Goal: Task Accomplishment & Management: Use online tool/utility

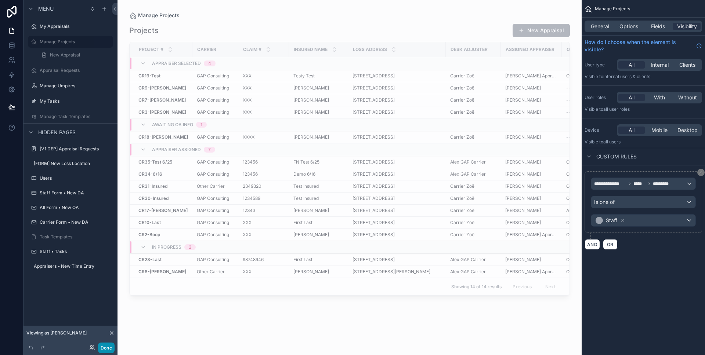
click at [105, 349] on button "Done" at bounding box center [106, 348] width 17 height 11
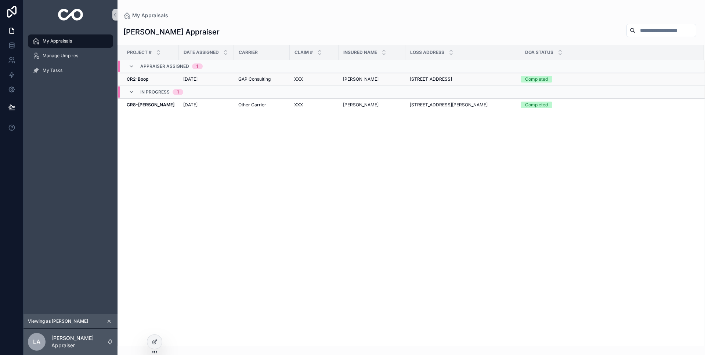
click at [234, 82] on td "GAP Consulting" at bounding box center [262, 79] width 56 height 13
click at [226, 80] on td "[DATE] [DATE]" at bounding box center [206, 79] width 55 height 13
click at [243, 77] on span "GAP Consulting" at bounding box center [254, 79] width 32 height 6
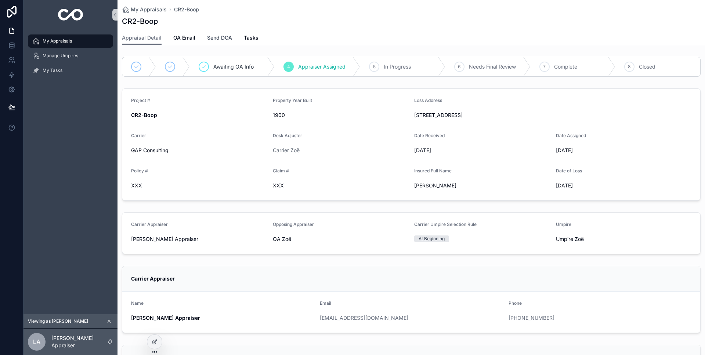
click at [228, 35] on span "Send DOA" at bounding box center [219, 37] width 25 height 7
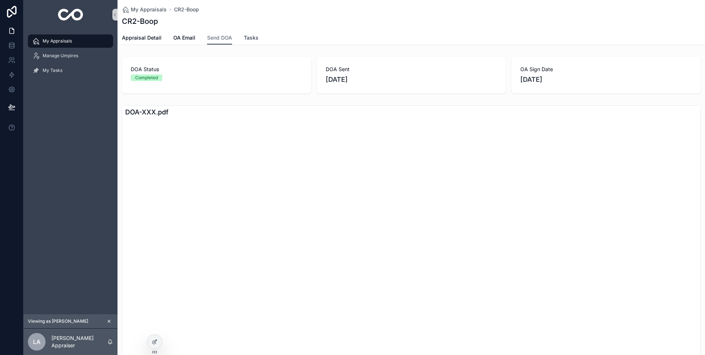
click at [250, 36] on span "Tasks" at bounding box center [251, 37] width 15 height 7
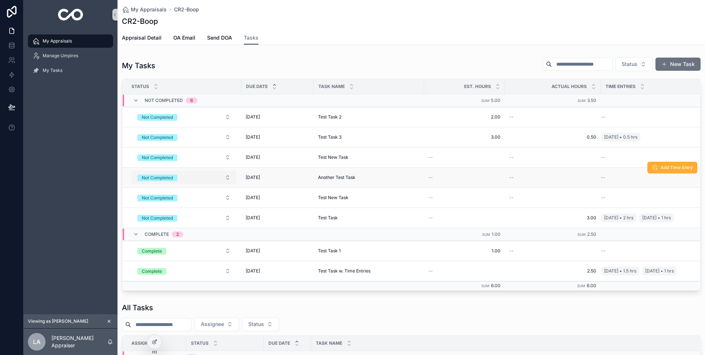
click at [215, 176] on button "Not Completed" at bounding box center [183, 177] width 105 height 13
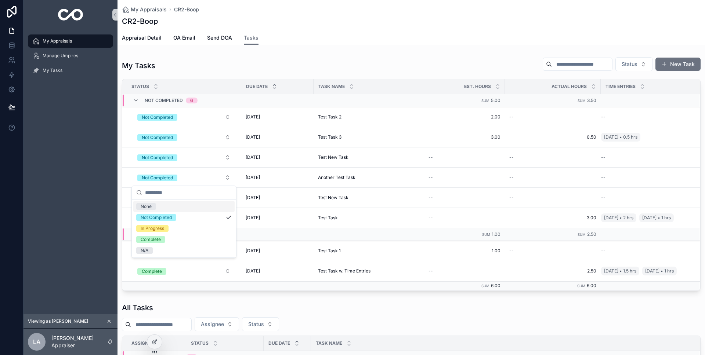
click at [271, 51] on div "My Appraisals CR2-Boop CR2-Boop Tasks Appraisal Detail OA Email Send DOA Tasks …" at bounding box center [410, 277] width 587 height 555
